Goal: Check status

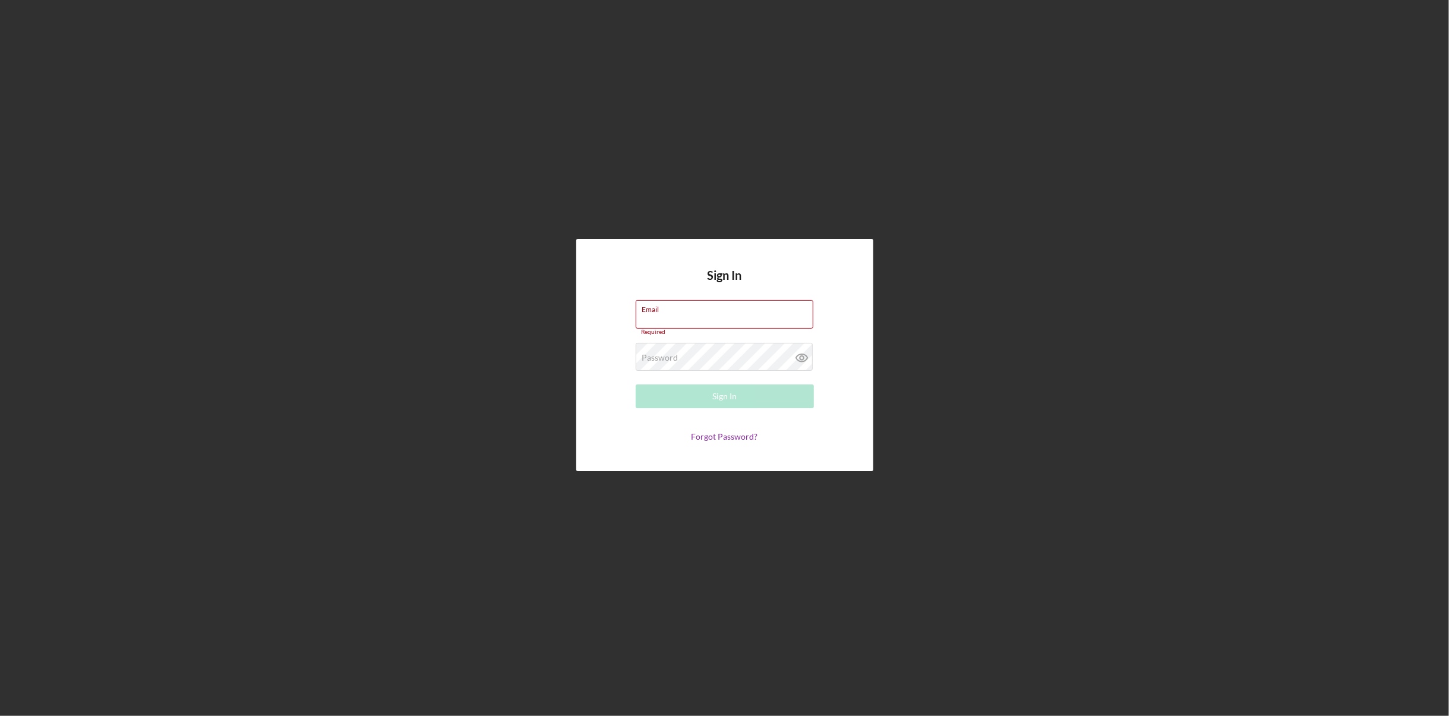
type input "[PERSON_NAME][EMAIL_ADDRESS][PERSON_NAME][DOMAIN_NAME]"
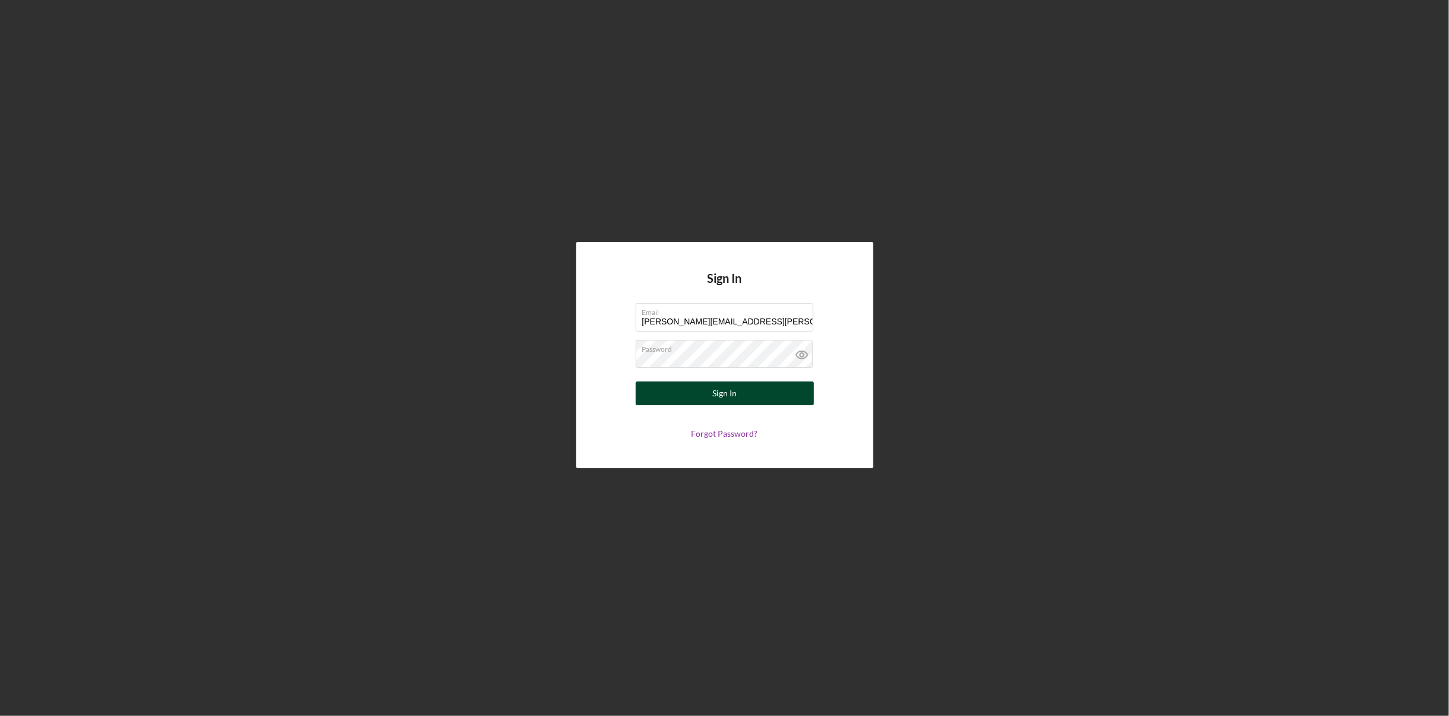
click at [740, 388] on button "Sign In" at bounding box center [725, 394] width 178 height 24
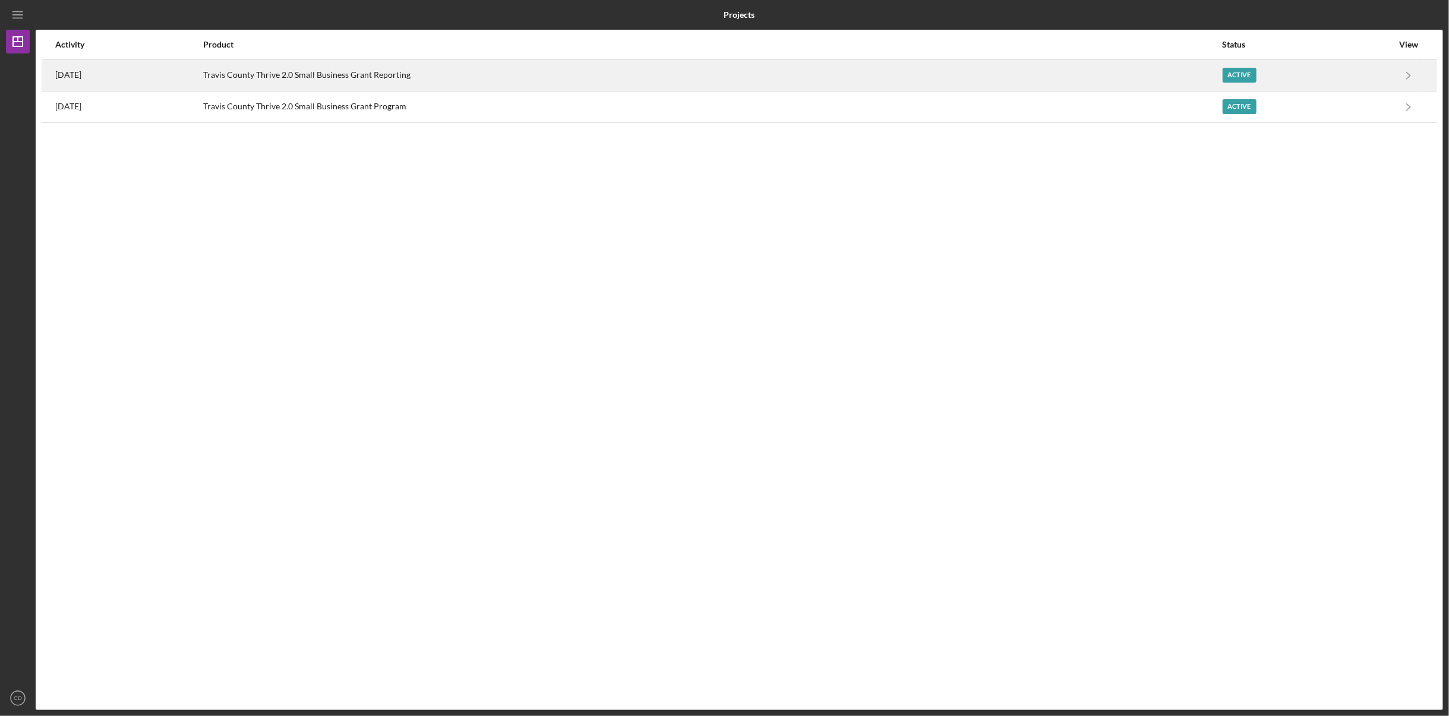
click at [81, 70] on time "[DATE]" at bounding box center [68, 75] width 26 height 10
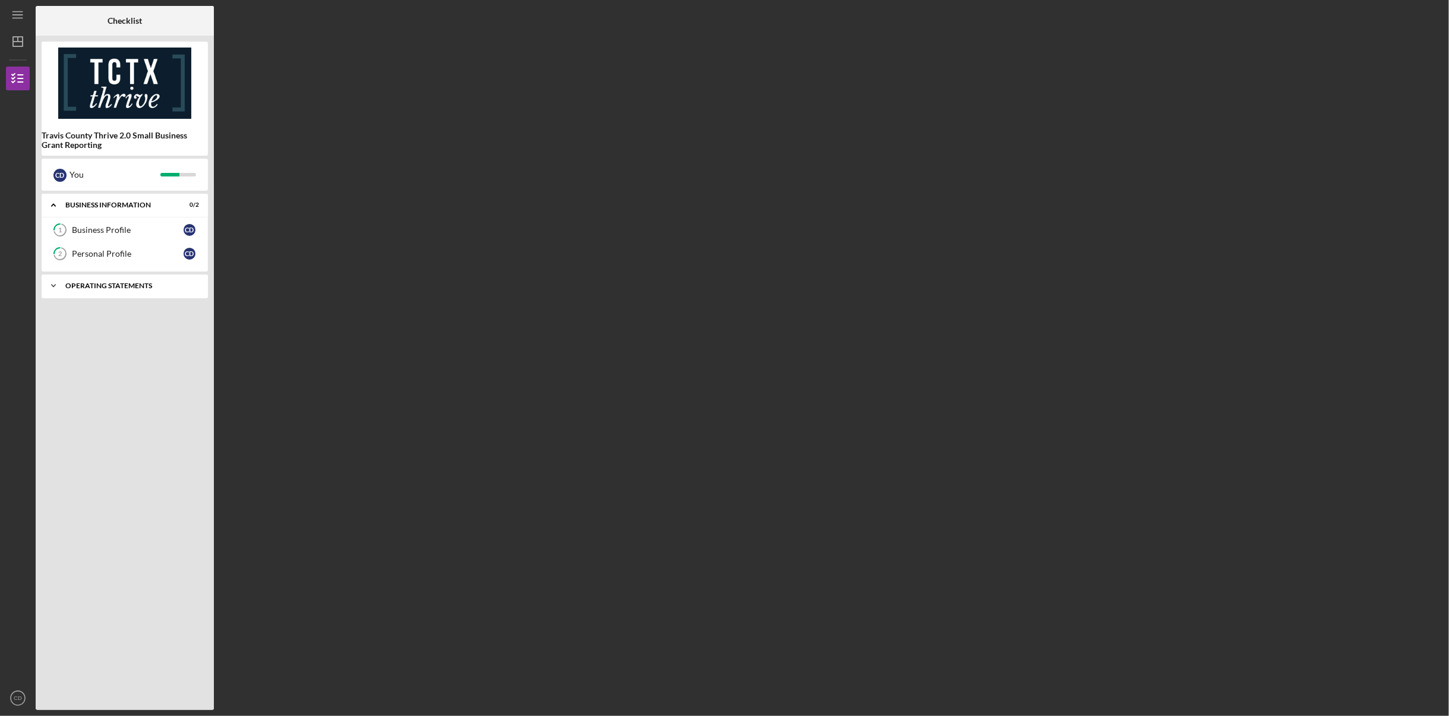
click at [92, 283] on div "Operating Statements" at bounding box center [129, 285] width 128 height 7
